Goal: Task Accomplishment & Management: Manage account settings

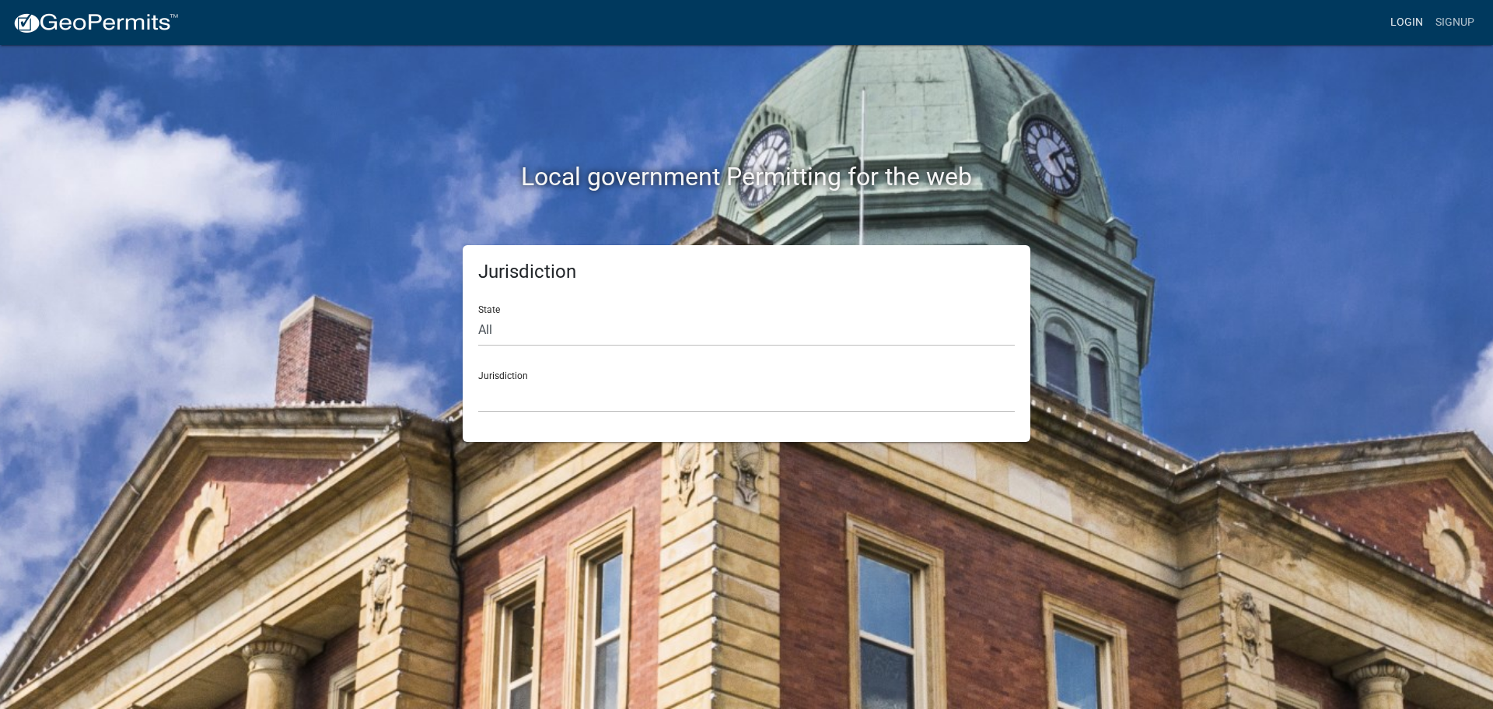
click at [1393, 25] on link "Login" at bounding box center [1406, 23] width 45 height 30
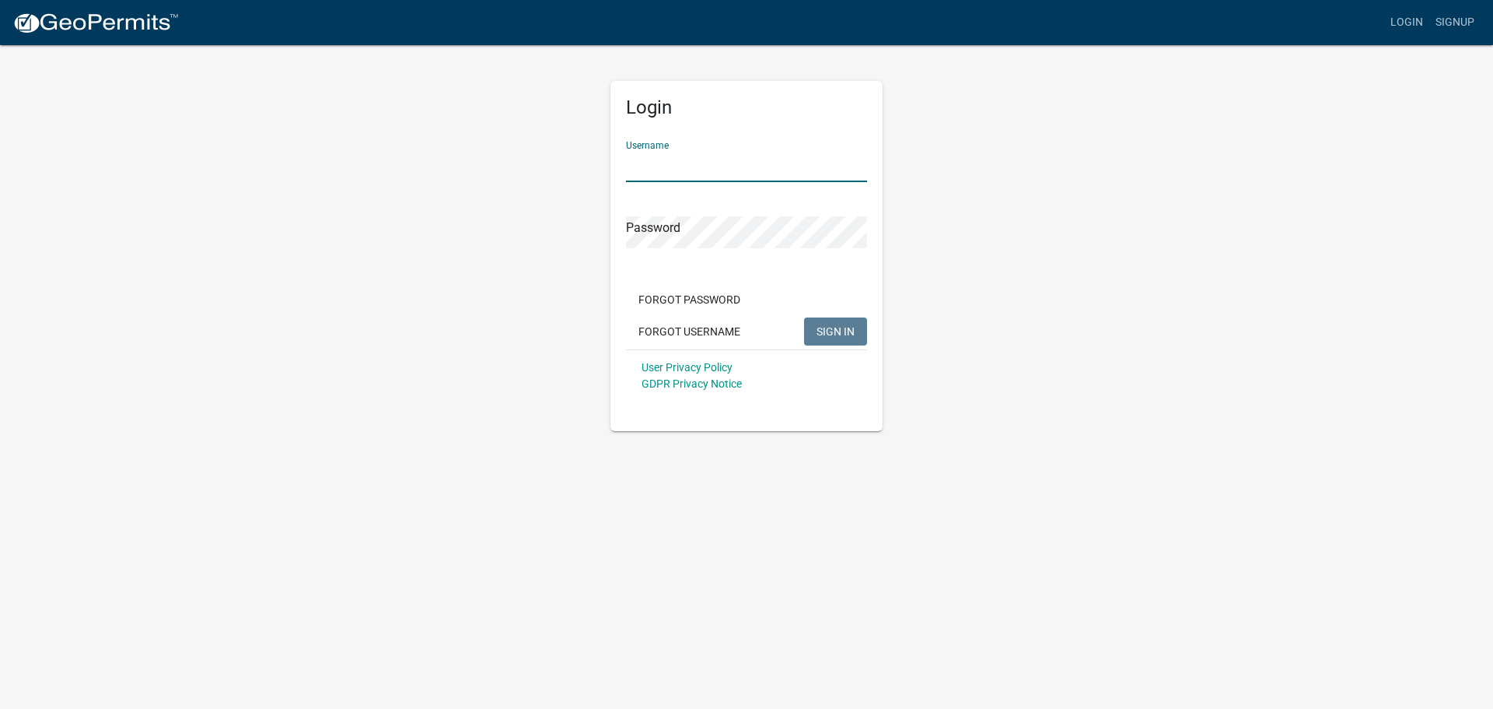
click at [789, 167] on input "Username" at bounding box center [746, 166] width 241 height 32
type input "seckert08"
click at [804, 317] on button "SIGN IN" at bounding box center [835, 331] width 63 height 28
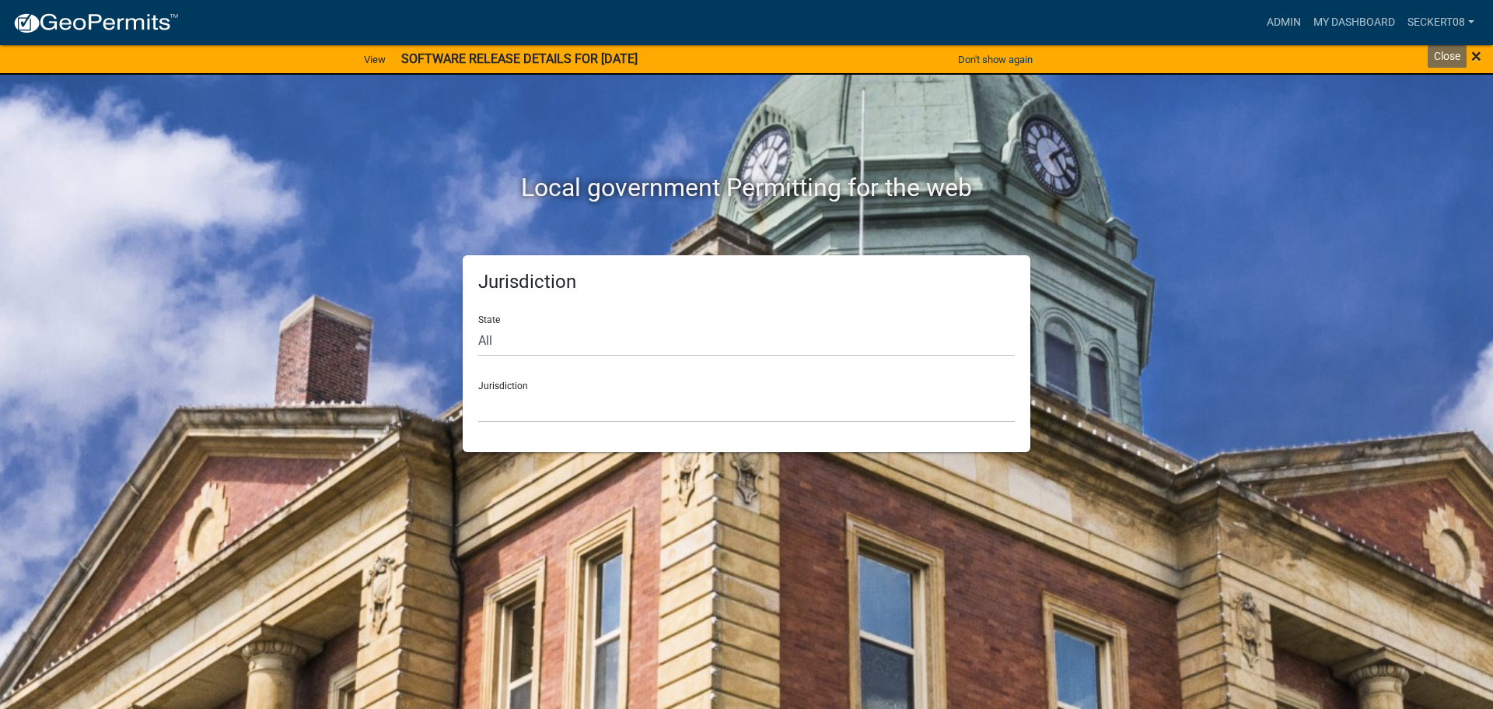
click at [1478, 63] on span "×" at bounding box center [1477, 56] width 10 height 22
